Goal: Task Accomplishment & Management: Manage account settings

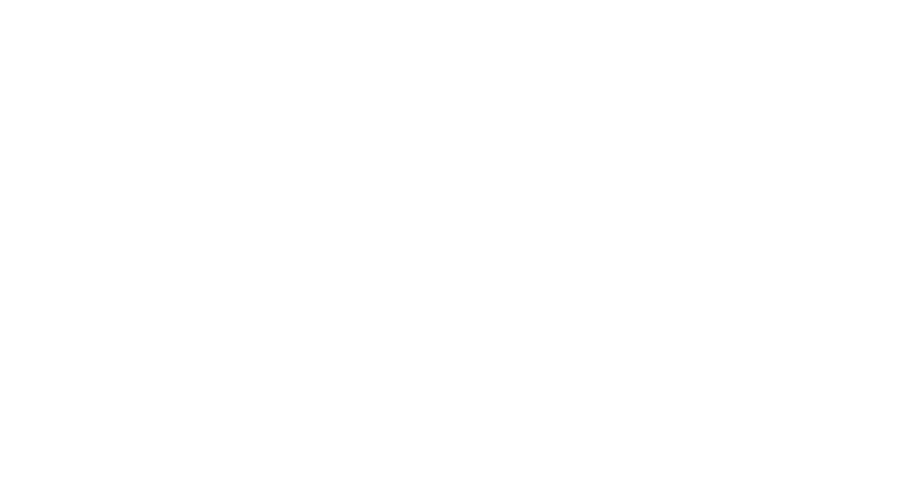
click at [753, 49] on div at bounding box center [460, 251] width 921 height 503
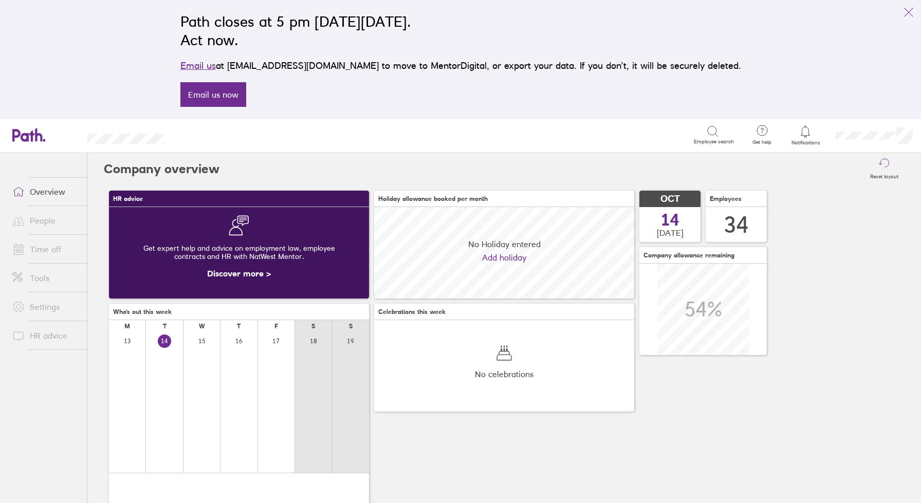
scroll to position [91, 260]
click at [43, 249] on link "Time off" at bounding box center [45, 249] width 83 height 21
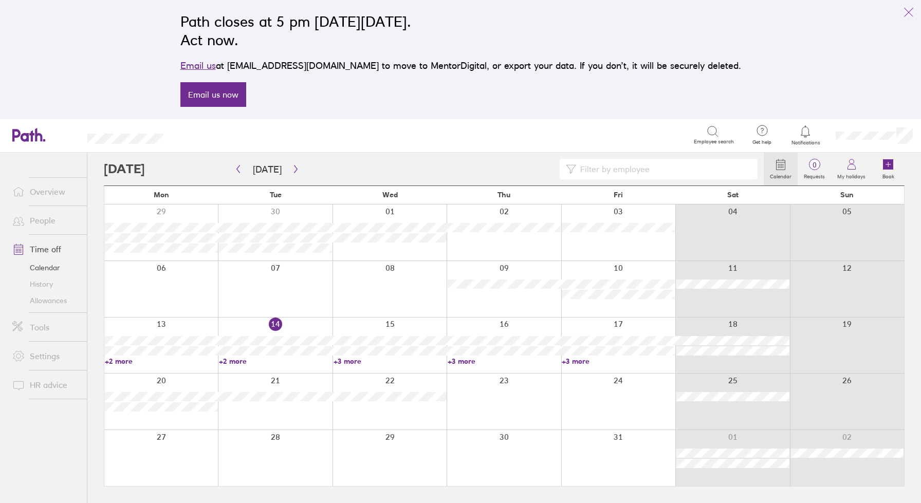
click at [231, 360] on link "+2 more" at bounding box center [275, 361] width 113 height 9
click at [375, 464] on div at bounding box center [389, 458] width 114 height 56
